Goal: Entertainment & Leisure: Consume media (video, audio)

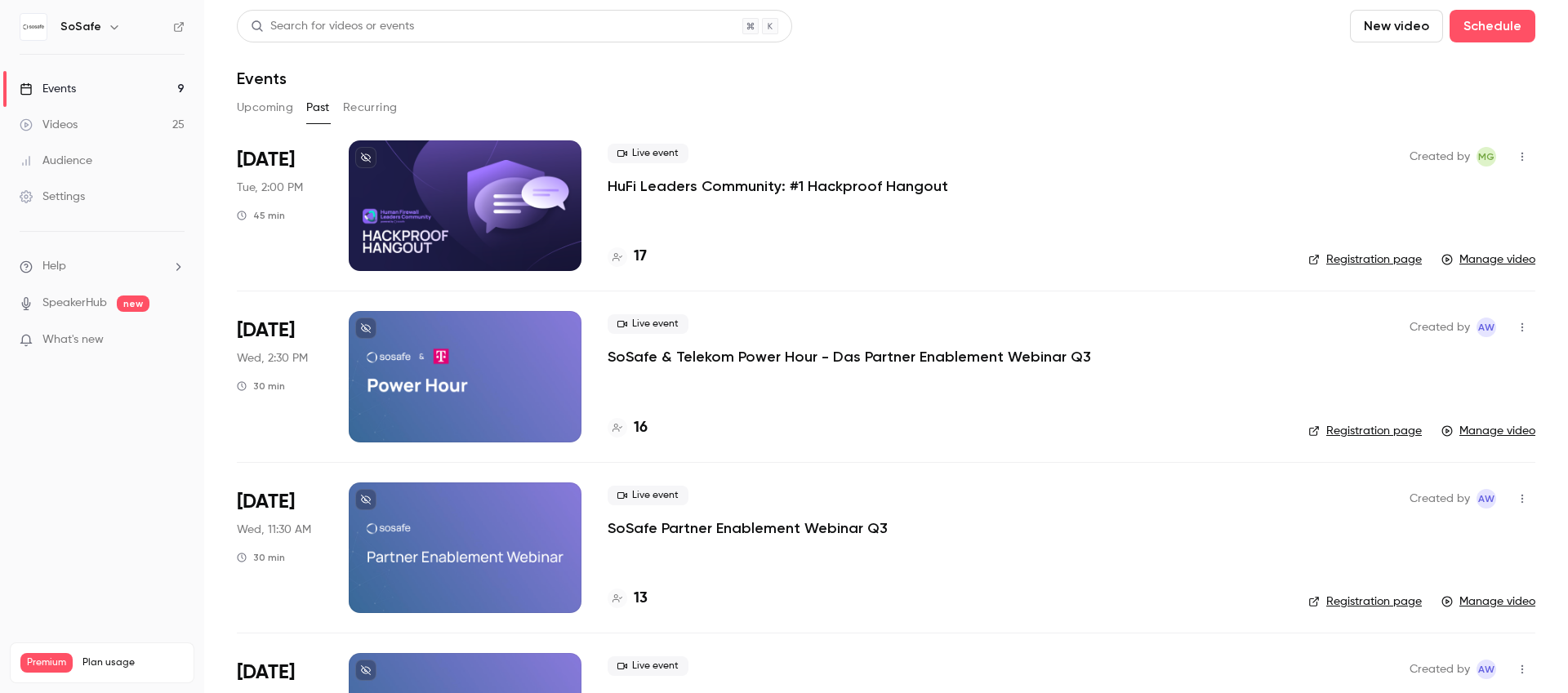
click at [853, 180] on p "HuFi Leaders Community: #1 Hackproof Hangout" at bounding box center [777, 186] width 340 height 20
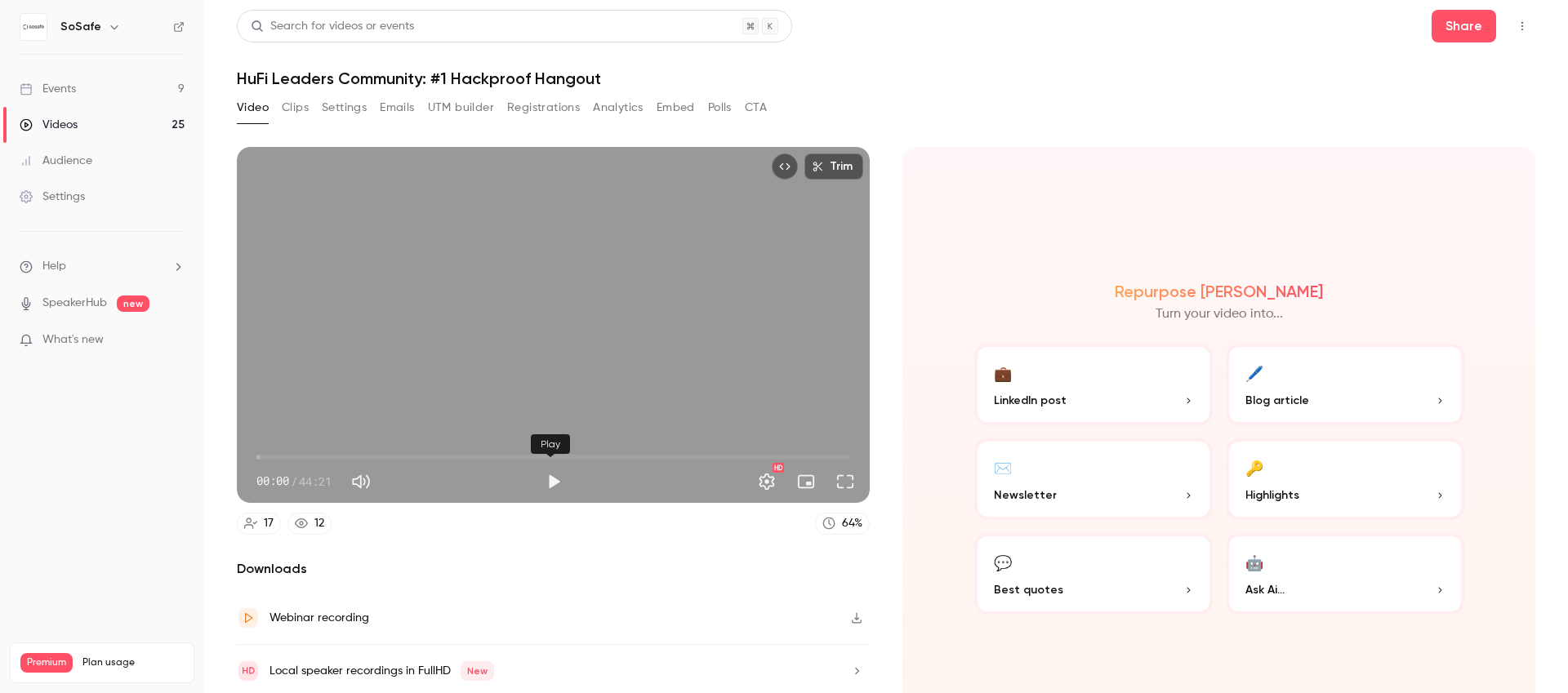
click at [548, 481] on button "Play" at bounding box center [553, 481] width 32 height 32
click at [295, 454] on span "02:53" at bounding box center [553, 458] width 594 height 26
click at [319, 450] on span "04:41" at bounding box center [553, 458] width 594 height 26
click at [329, 452] on span "05:29" at bounding box center [553, 458] width 594 height 26
click at [338, 453] on span "06:09" at bounding box center [553, 458] width 594 height 26
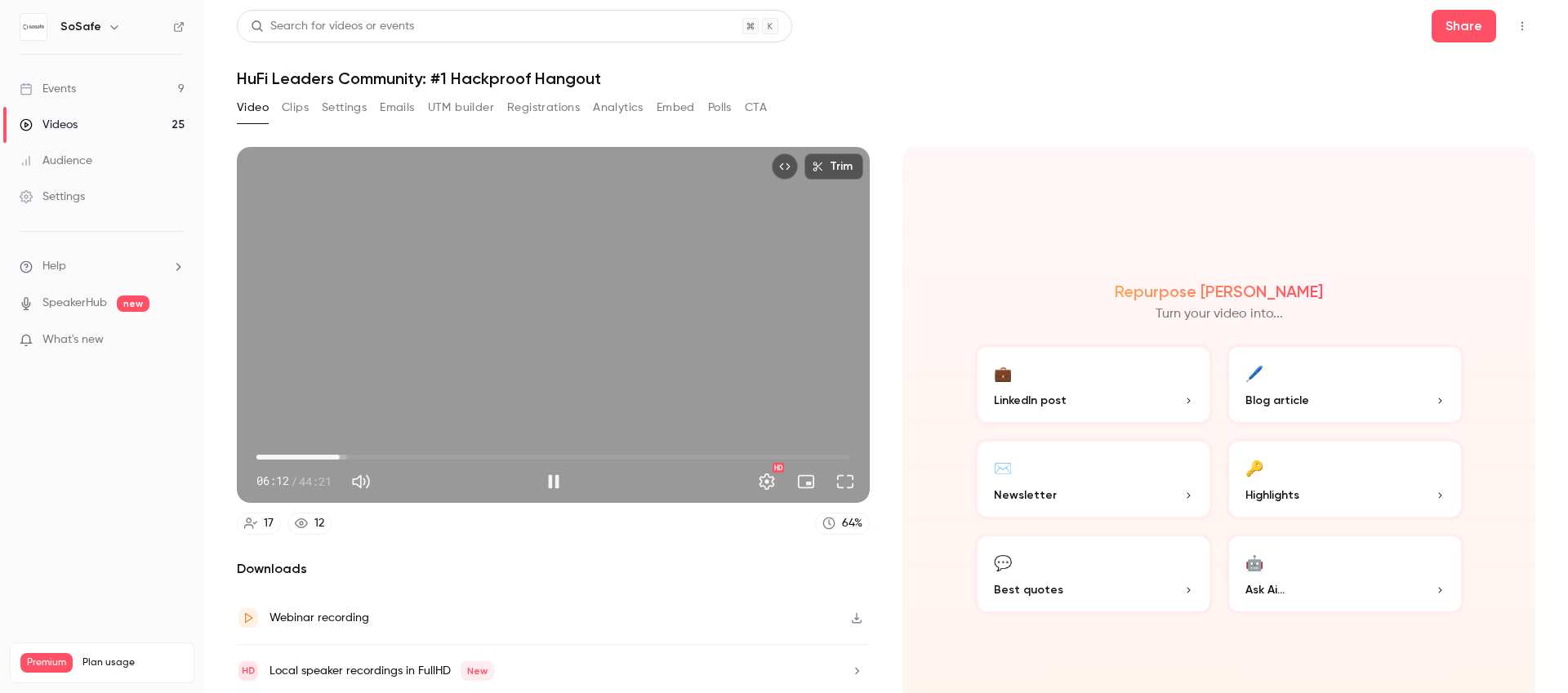
click at [348, 453] on span "06:12" at bounding box center [553, 458] width 594 height 26
click at [359, 454] on span "07:46" at bounding box center [553, 458] width 594 height 26
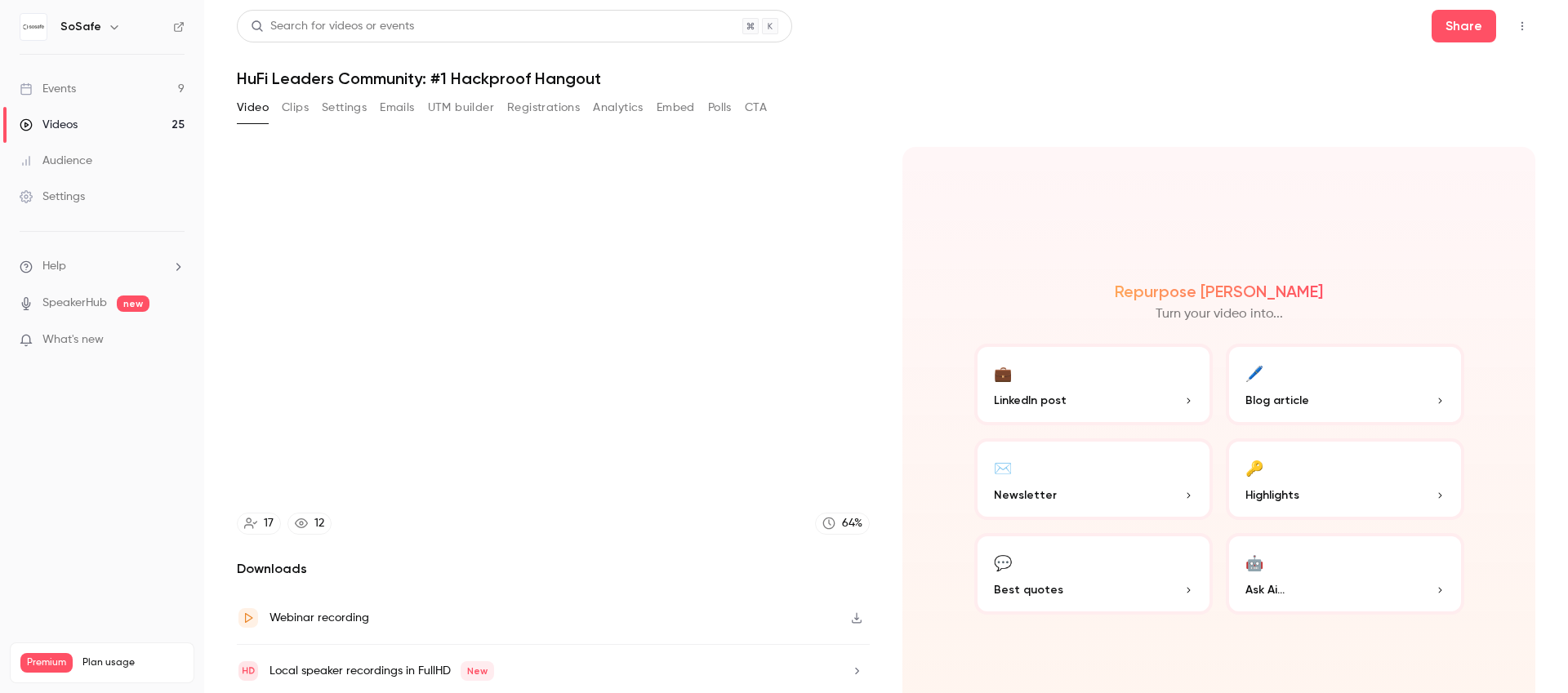
click at [430, 540] on div "Trim 12:55 12:55 / 44:21 HD 17 12 64 % Downloads Webinar recording Local speake…" at bounding box center [553, 449] width 632 height 604
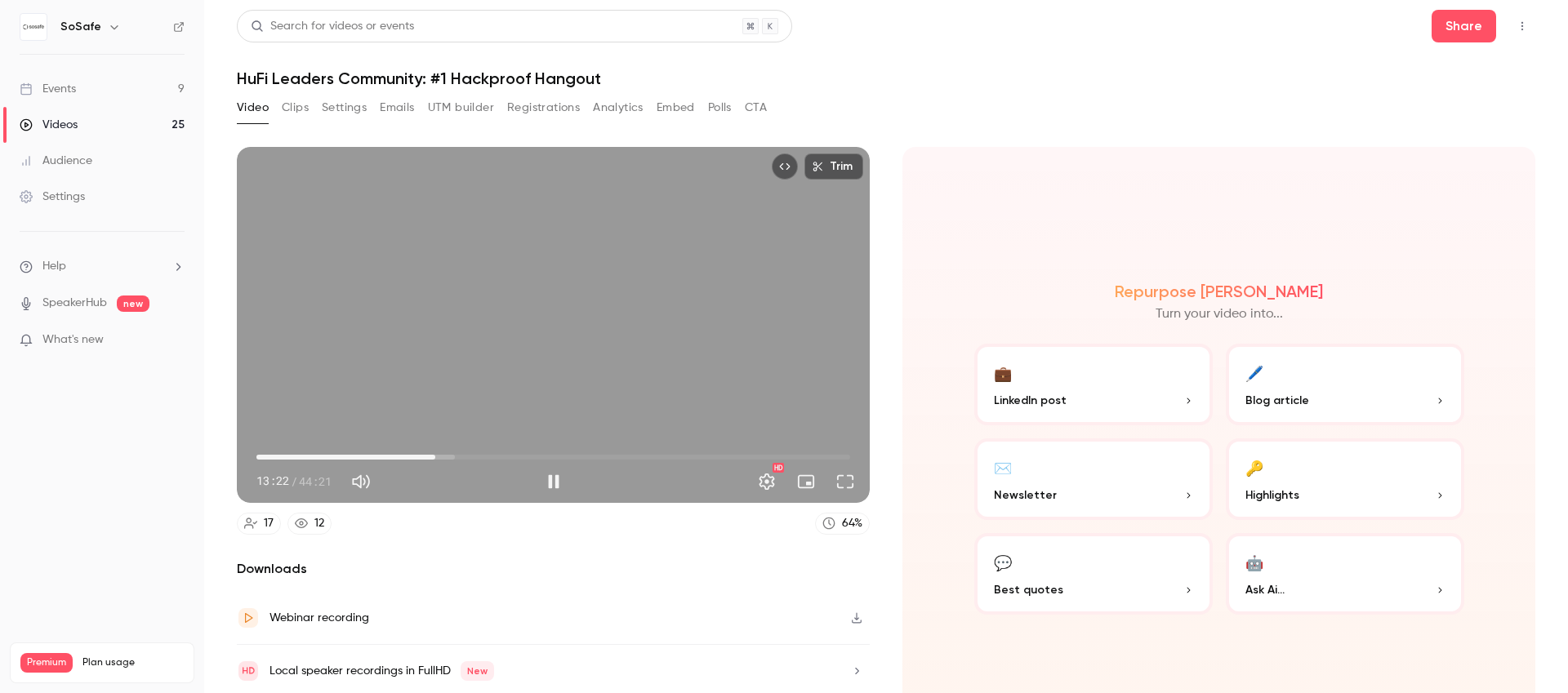
click at [434, 455] on span "13:22" at bounding box center [435, 457] width 5 height 5
click at [443, 455] on span "14:04" at bounding box center [445, 457] width 5 height 5
click at [448, 455] on span "14:29" at bounding box center [450, 457] width 5 height 5
click at [461, 452] on span "15:28" at bounding box center [553, 458] width 594 height 26
click at [472, 453] on span "16:16" at bounding box center [553, 458] width 594 height 26
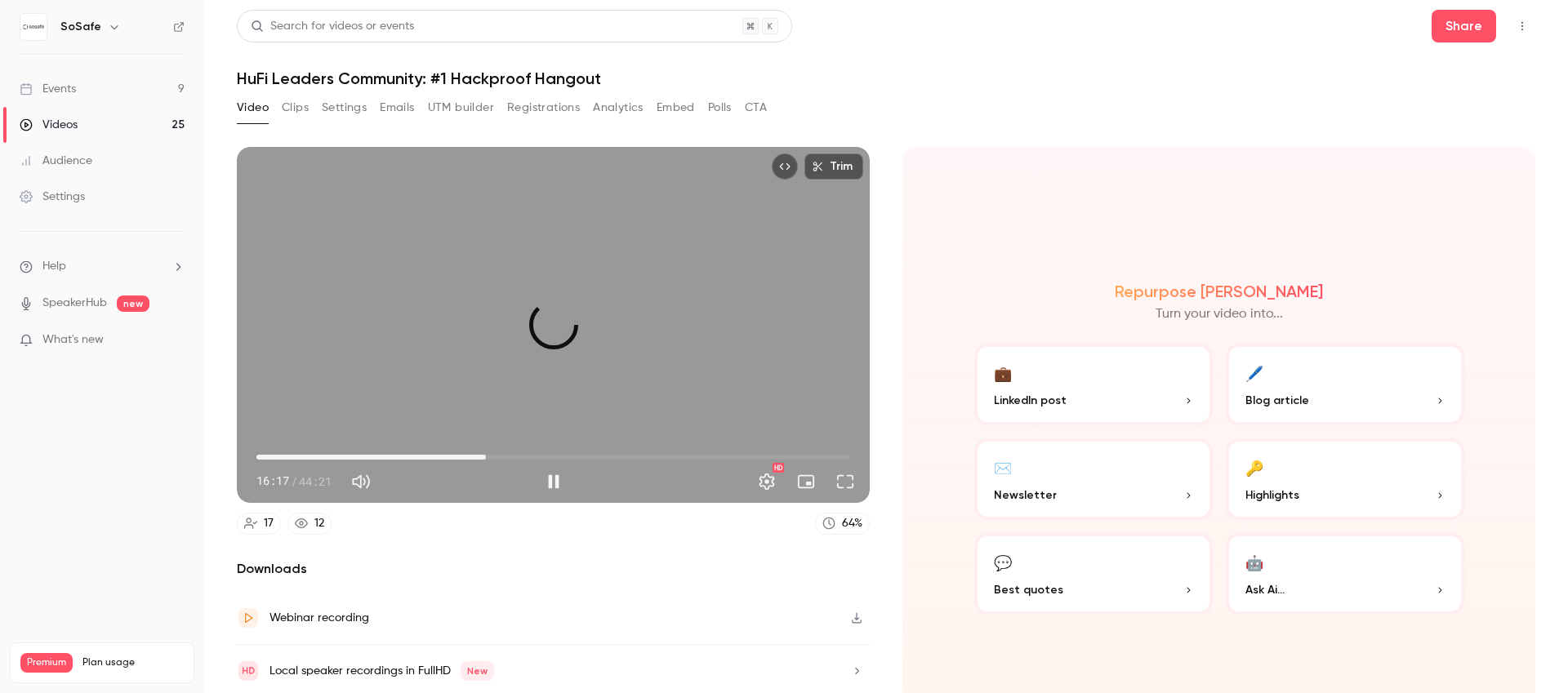
click at [483, 451] on span "17:08" at bounding box center [553, 458] width 594 height 26
click at [493, 450] on span "17:10" at bounding box center [553, 458] width 594 height 26
click at [507, 451] on span "18:16" at bounding box center [553, 458] width 594 height 26
click at [518, 454] on span "19:47" at bounding box center [553, 458] width 594 height 26
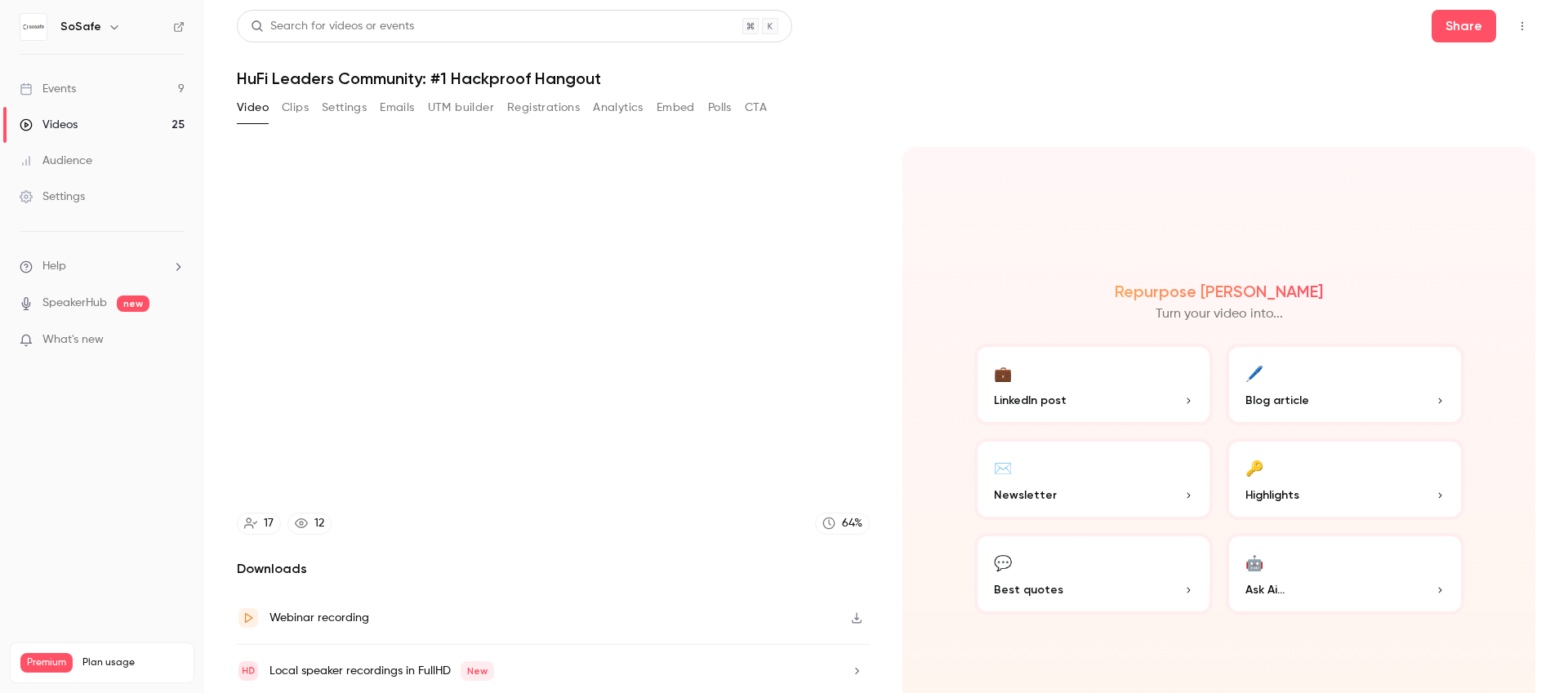
click at [529, 453] on video at bounding box center [553, 325] width 632 height 356
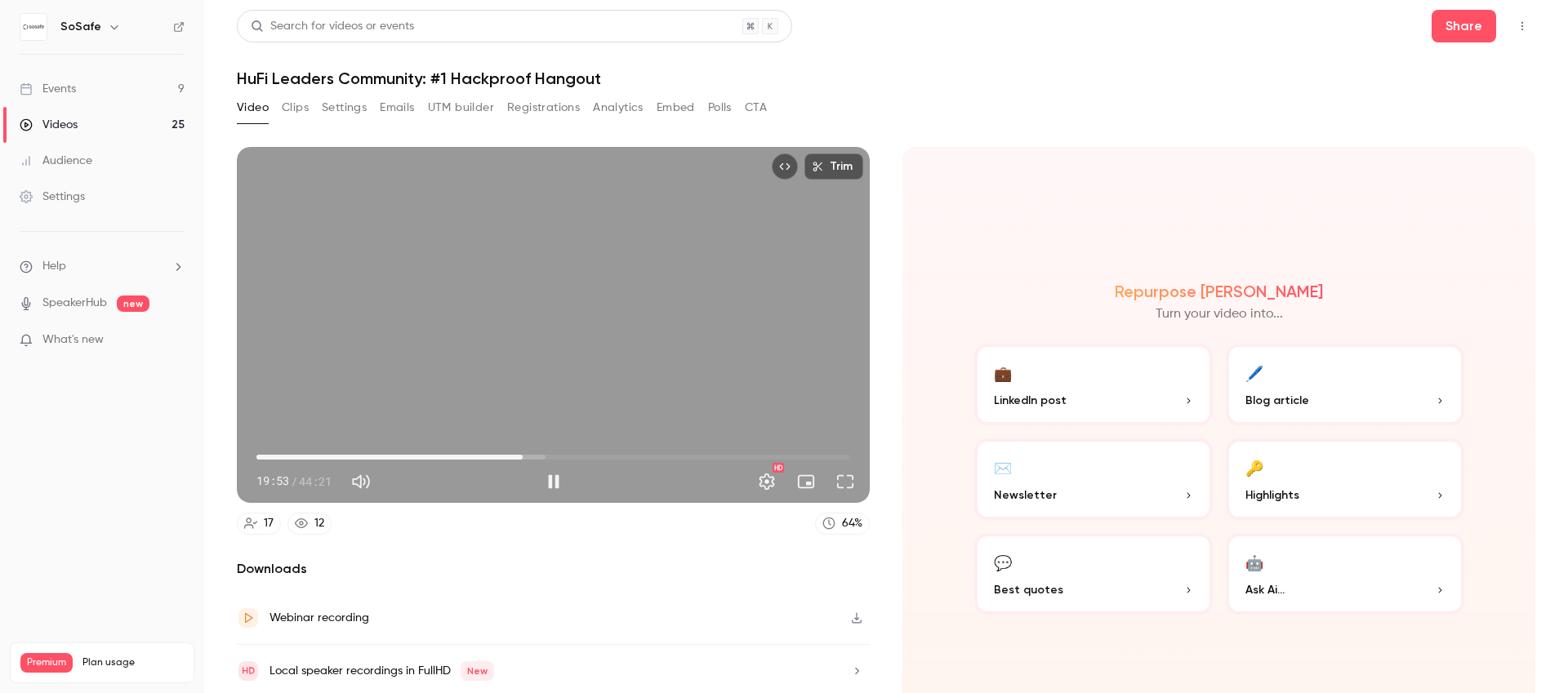
click at [532, 450] on span "19:53" at bounding box center [553, 458] width 594 height 26
click at [546, 452] on span "21:53" at bounding box center [553, 458] width 594 height 26
click at [560, 450] on span "22:48" at bounding box center [553, 458] width 594 height 26
click at [571, 451] on span "23:48" at bounding box center [553, 458] width 594 height 26
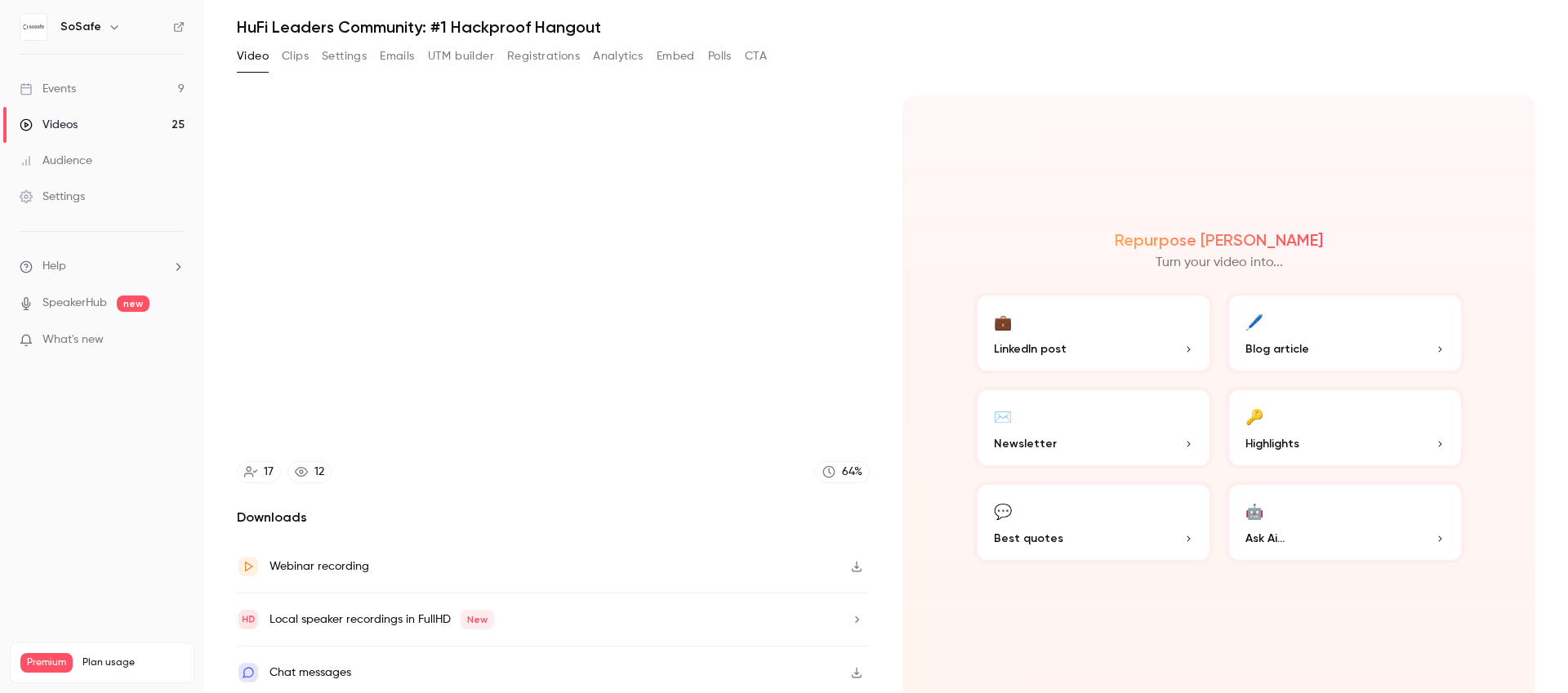
scroll to position [54, 0]
click at [339, 667] on div "Chat messages" at bounding box center [310, 671] width 82 height 20
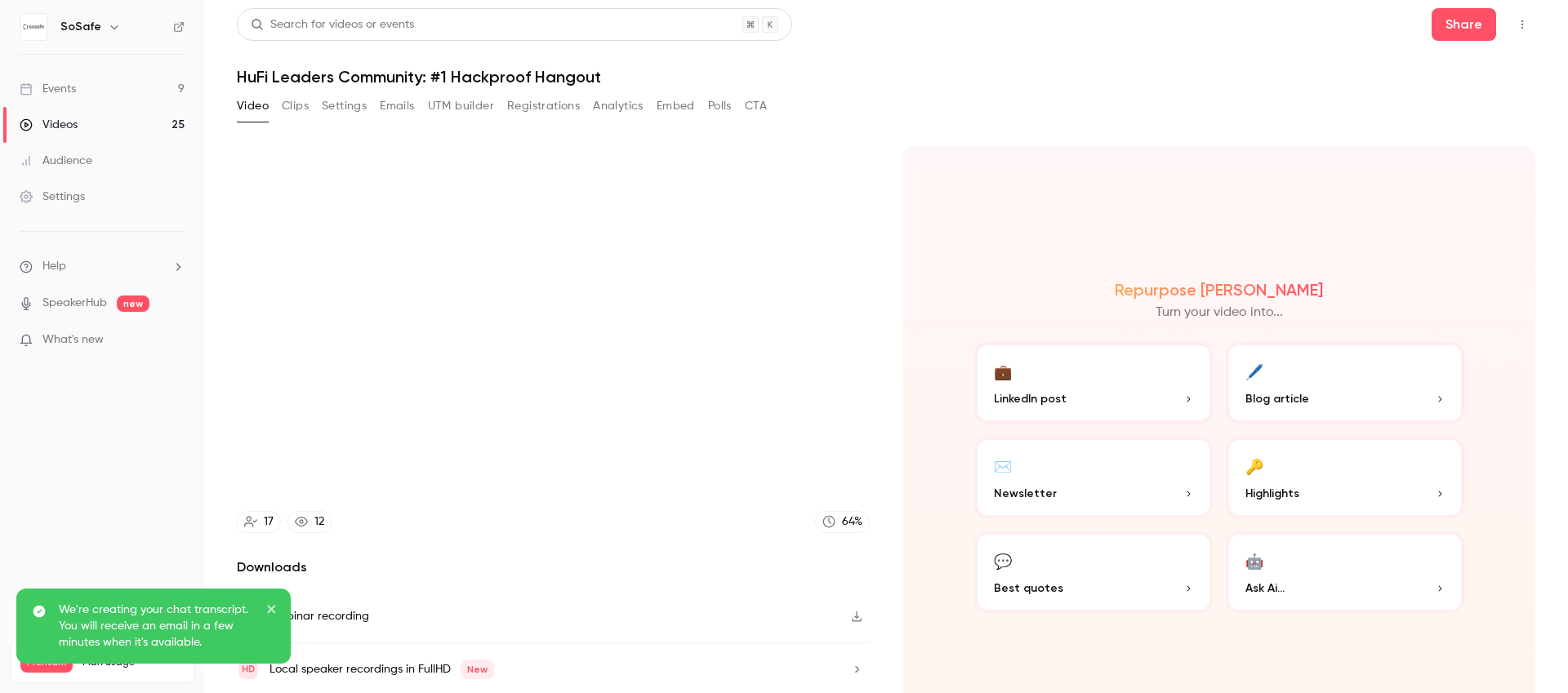
scroll to position [0, 0]
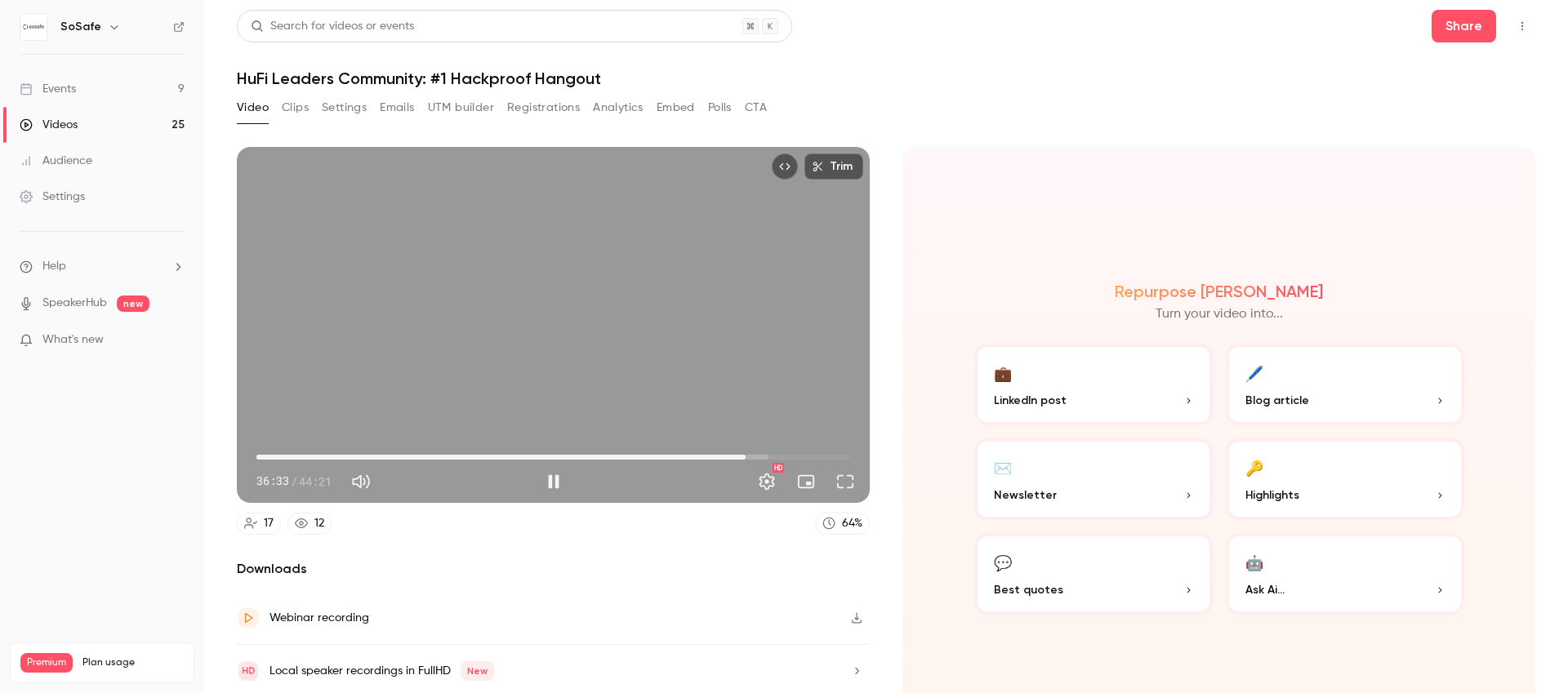
click at [748, 455] on span "36:33" at bounding box center [745, 457] width 5 height 5
click at [757, 451] on span "37:47" at bounding box center [553, 458] width 594 height 26
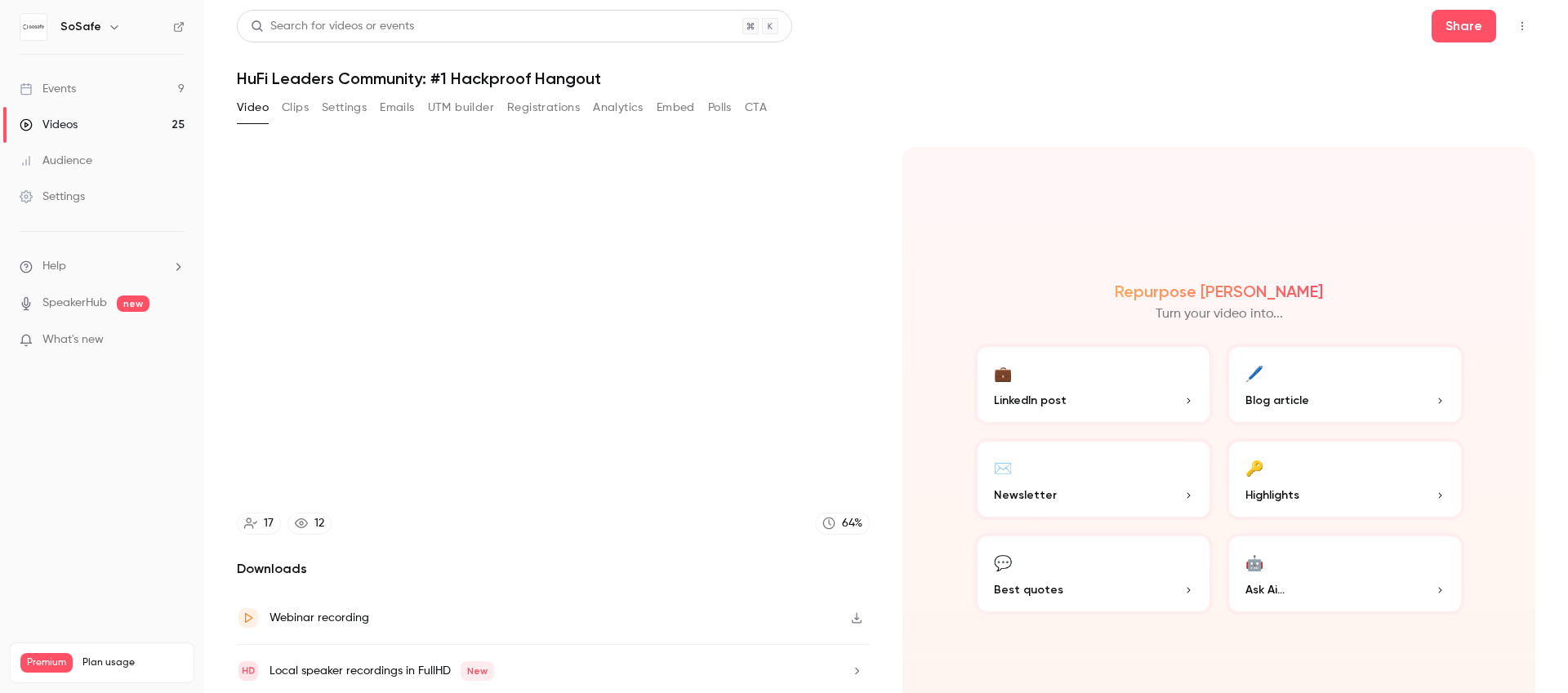
click at [767, 453] on div "Trim 37:55 37:55 / 44:21 HD" at bounding box center [553, 325] width 632 height 356
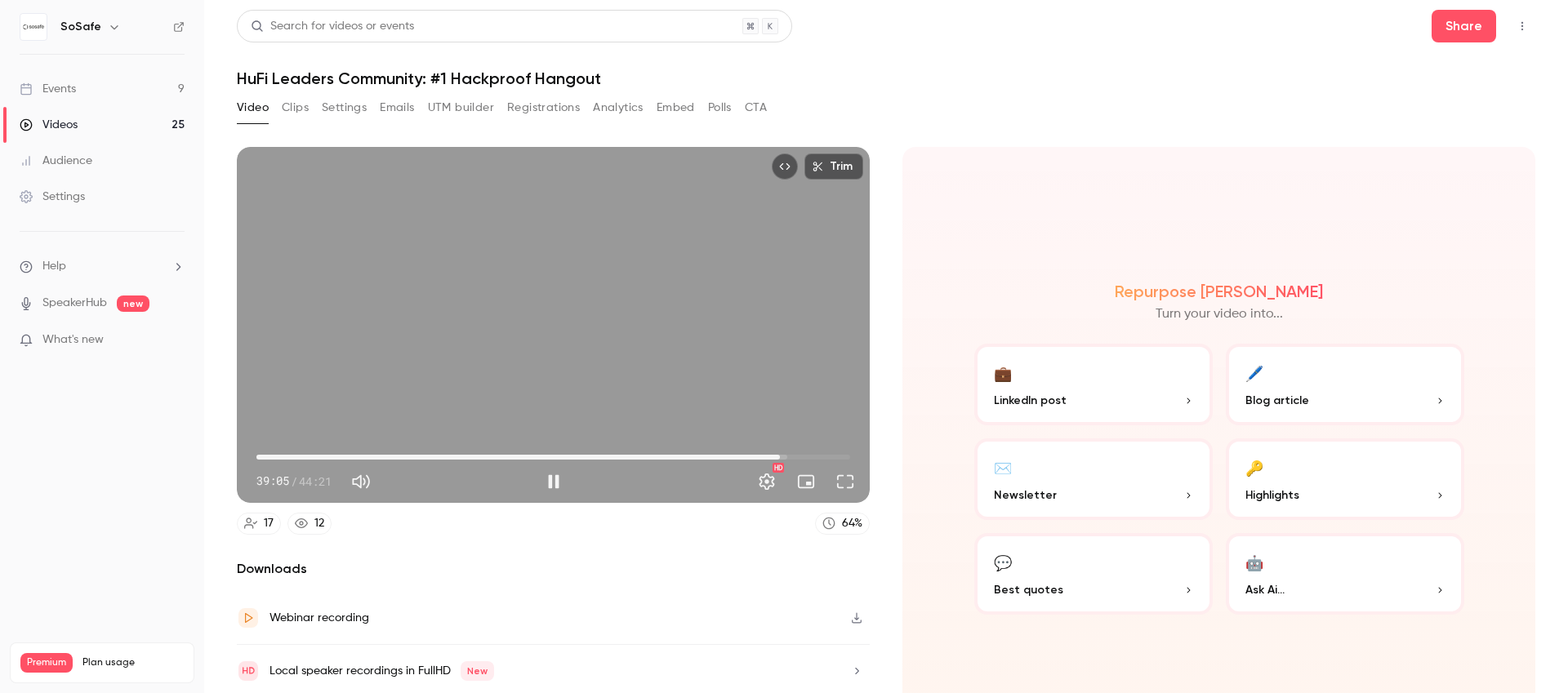
click at [774, 454] on span "39:05" at bounding box center [553, 458] width 594 height 26
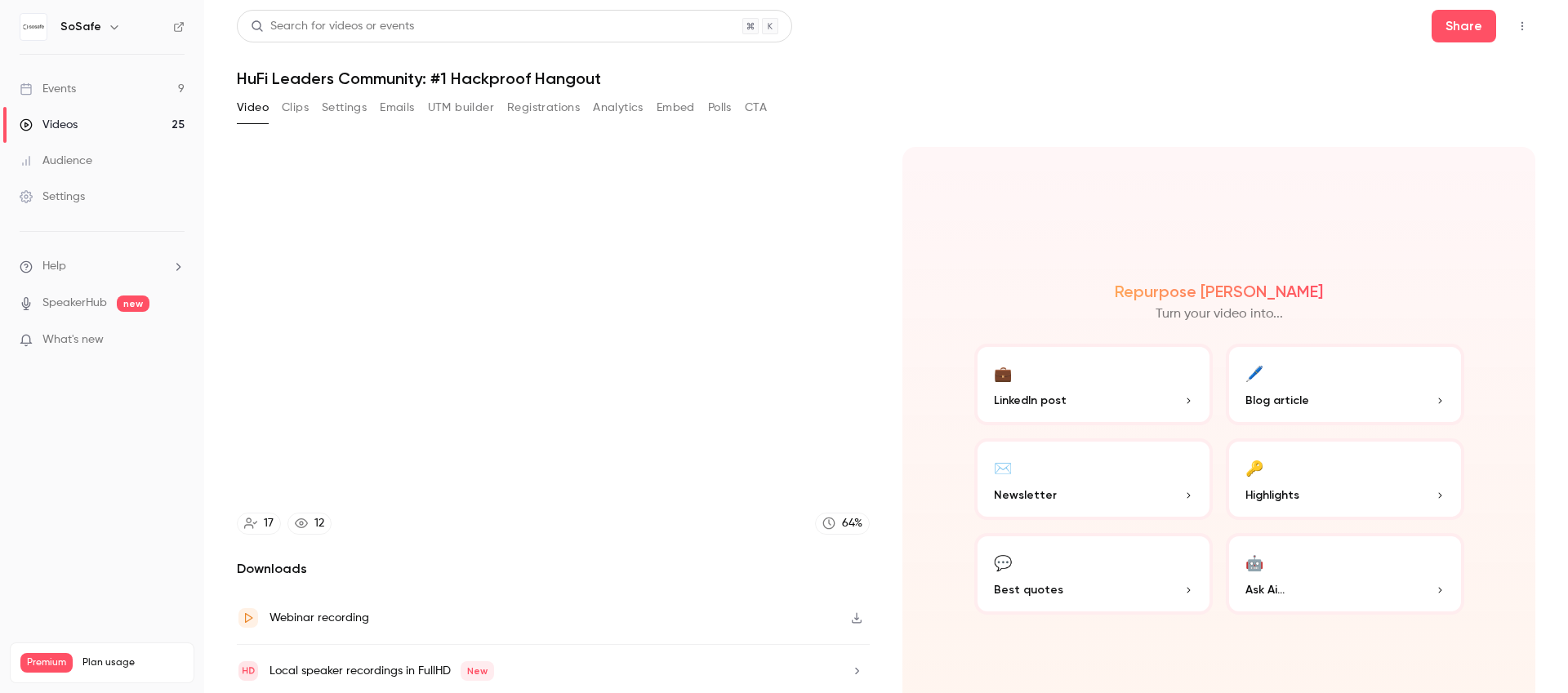
type input "******"
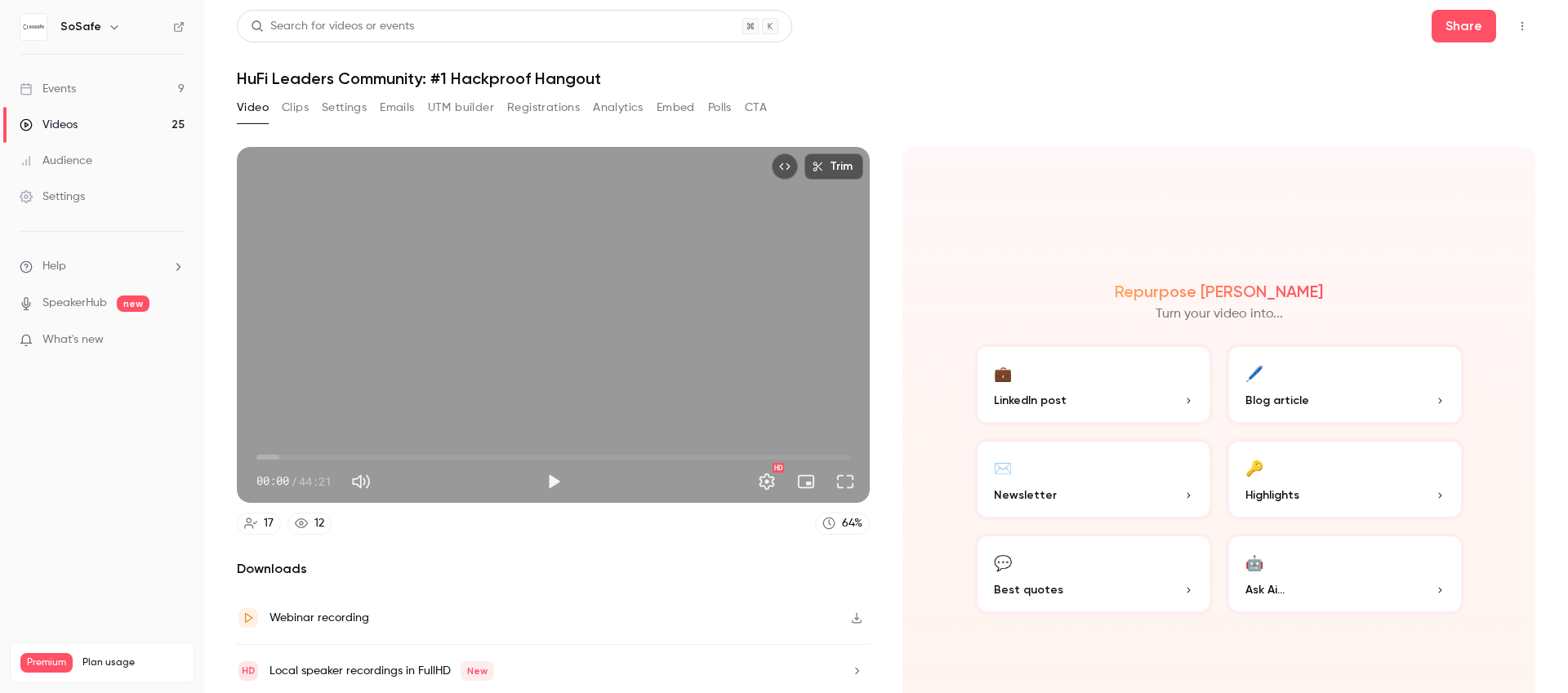
click at [531, 107] on button "Registrations" at bounding box center [543, 108] width 73 height 26
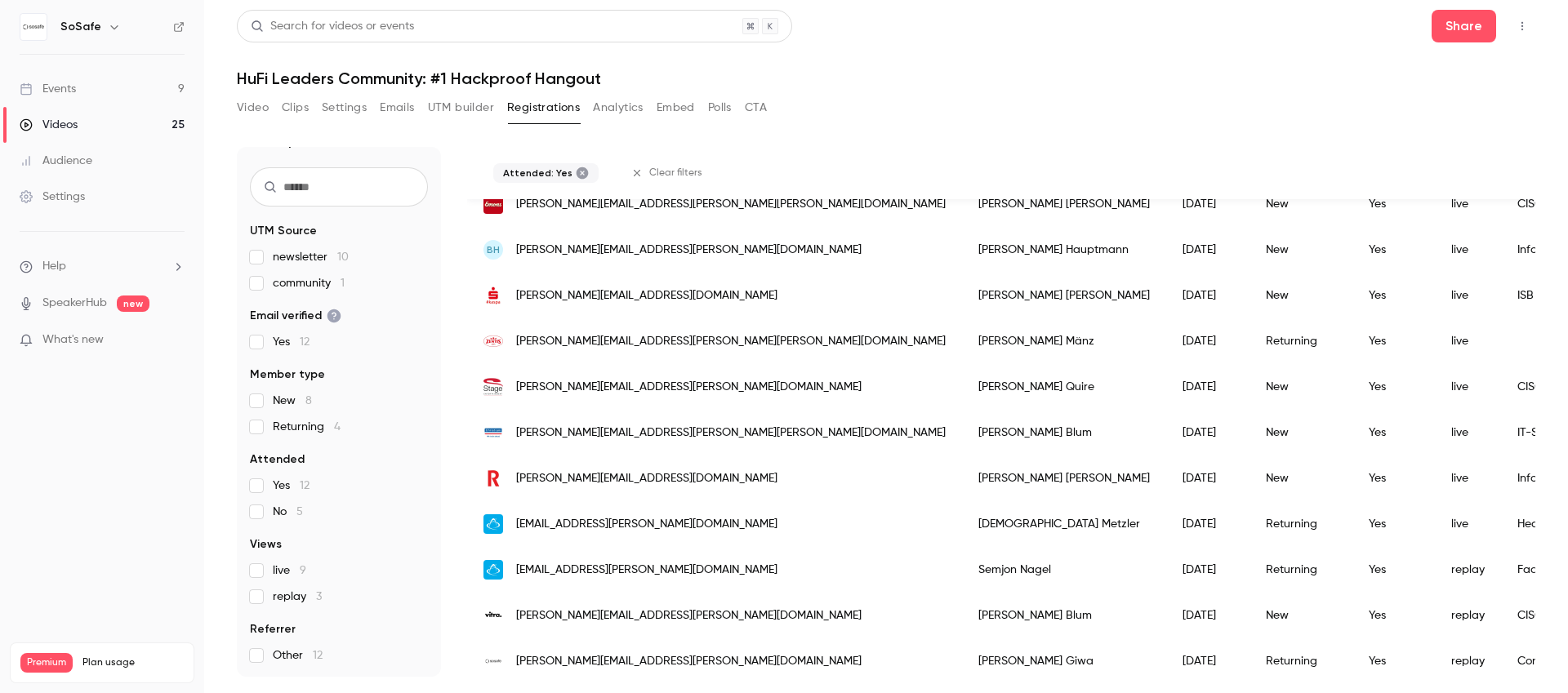
scroll to position [239, 0]
